Goal: Find specific page/section: Find specific page/section

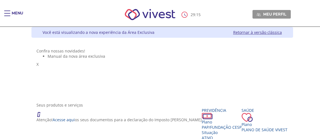
click at [5, 12] on div "Main header" at bounding box center [7, 16] width 6 height 11
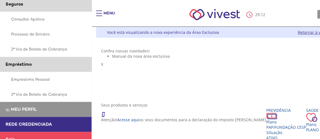
scroll to position [165, 0]
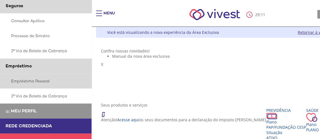
click at [41, 83] on link "Empréstimo Pessoal" at bounding box center [46, 81] width 92 height 15
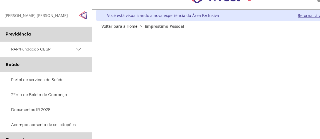
scroll to position [13, 0]
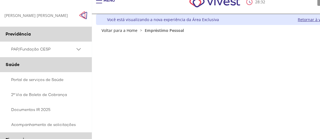
click at [302, 19] on link "Retornar à versão clássica" at bounding box center [321, 19] width 49 height 5
